Goal: Task Accomplishment & Management: Manage account settings

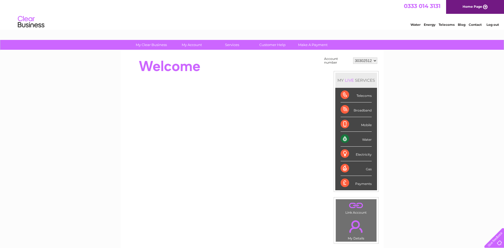
click at [344, 138] on div "Water" at bounding box center [356, 139] width 31 height 15
click at [369, 138] on div "Water" at bounding box center [356, 139] width 31 height 15
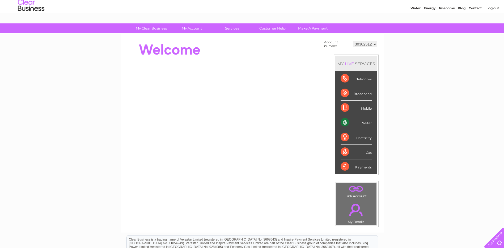
scroll to position [16, 0]
click at [368, 122] on div "Water" at bounding box center [356, 122] width 31 height 15
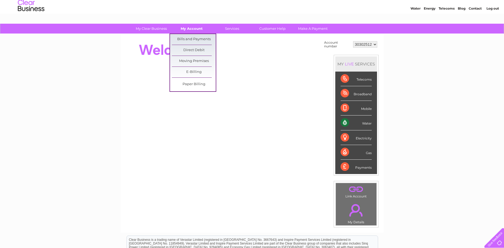
click at [196, 26] on link "My Account" at bounding box center [192, 29] width 44 height 10
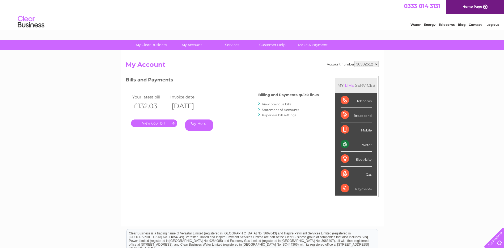
click at [156, 125] on link "." at bounding box center [154, 123] width 46 height 8
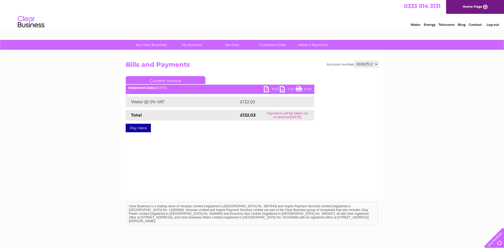
click at [269, 89] on link "PDF" at bounding box center [272, 90] width 16 height 8
